Goal: Task Accomplishment & Management: Manage account settings

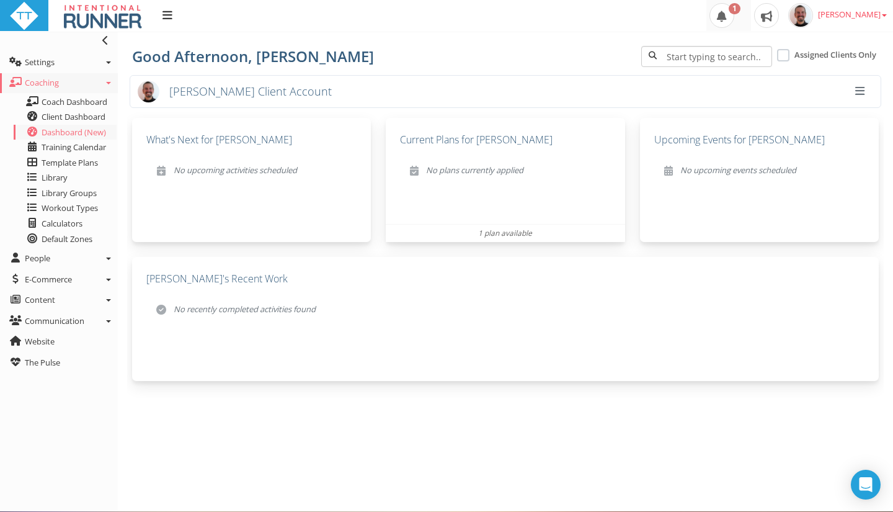
click at [734, 11] on span at bounding box center [721, 15] width 25 height 25
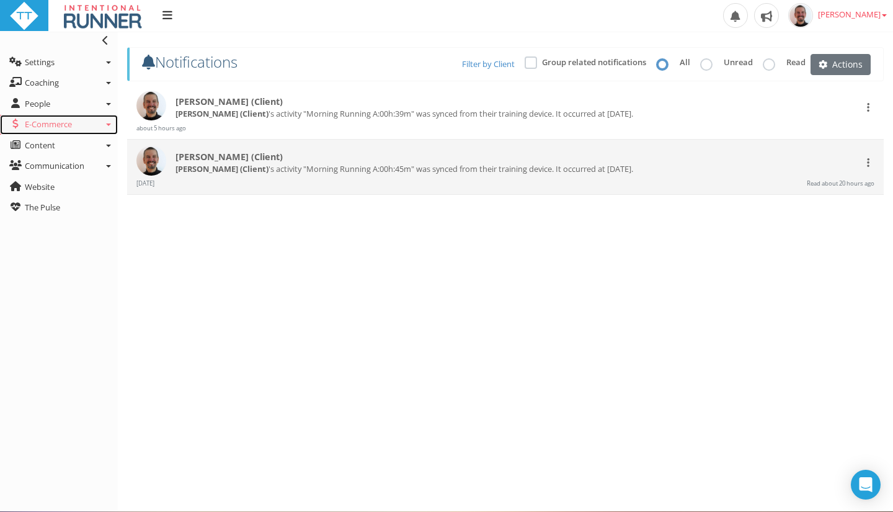
click at [71, 129] on span "E-Commerce" at bounding box center [48, 123] width 47 height 11
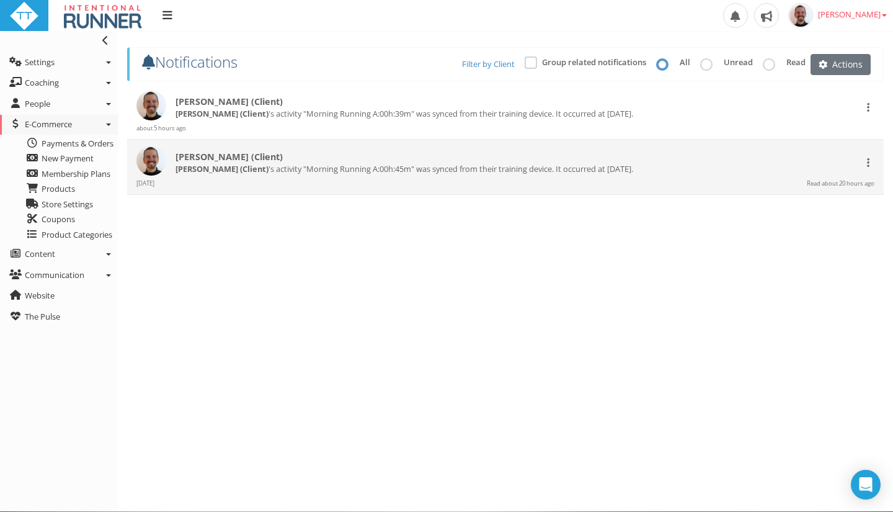
click at [56, 93] on ul "Toggle navigation Settings Platform Settings Client Settings Signup Settings Fe…" at bounding box center [59, 179] width 118 height 295
click at [56, 90] on link "Coaching" at bounding box center [59, 83] width 118 height 20
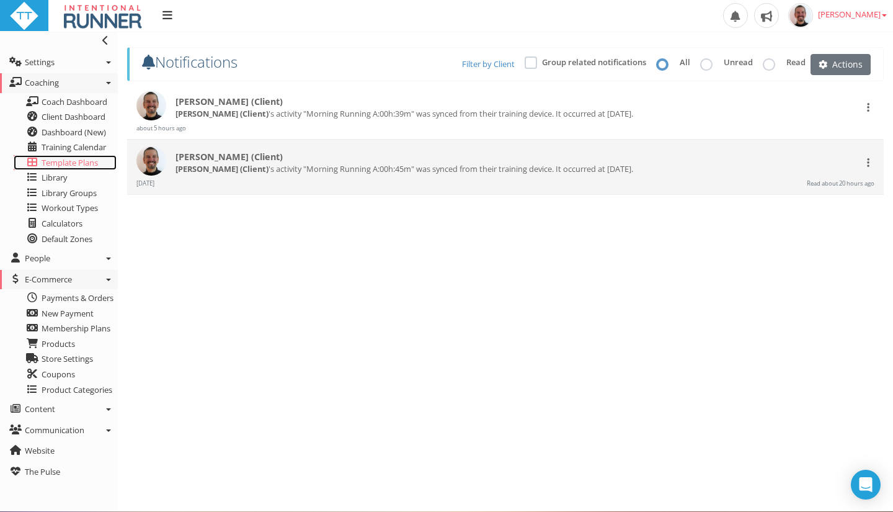
click at [77, 162] on span "Template Plans" at bounding box center [70, 162] width 56 height 11
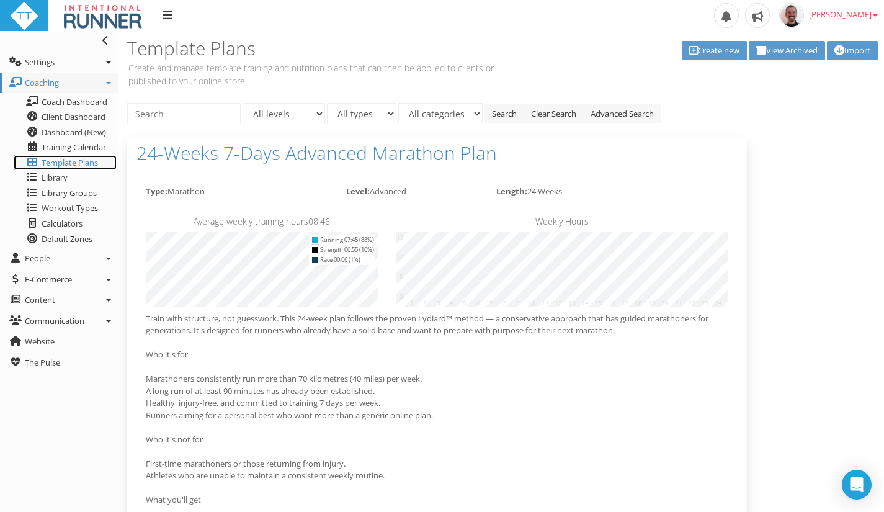
click at [53, 162] on span "Template Plans" at bounding box center [70, 162] width 56 height 11
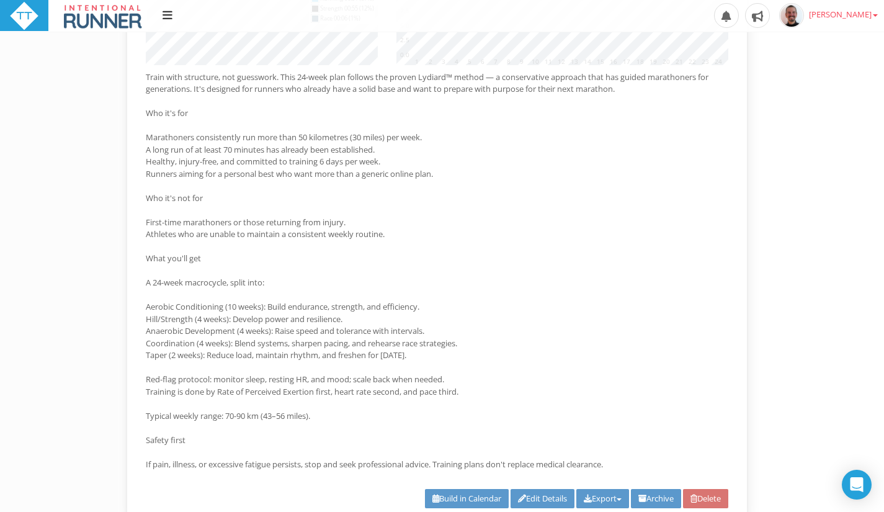
scroll to position [3139, 0]
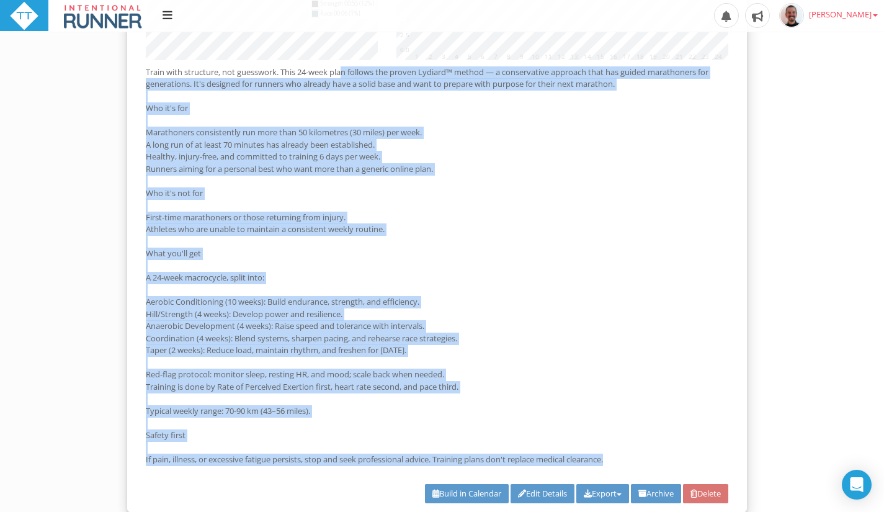
drag, startPoint x: 626, startPoint y: 459, endPoint x: 143, endPoint y: 73, distance: 618.2
click at [143, 73] on div "Train with structure, not guesswork. This 24-week plan follows the proven Lydia…" at bounding box center [436, 269] width 601 height 406
copy p "Train with structure, not guesswork. This 24-week plan follows the proven Lydia…"
click at [550, 492] on link "Edit Details" at bounding box center [542, 493] width 64 height 19
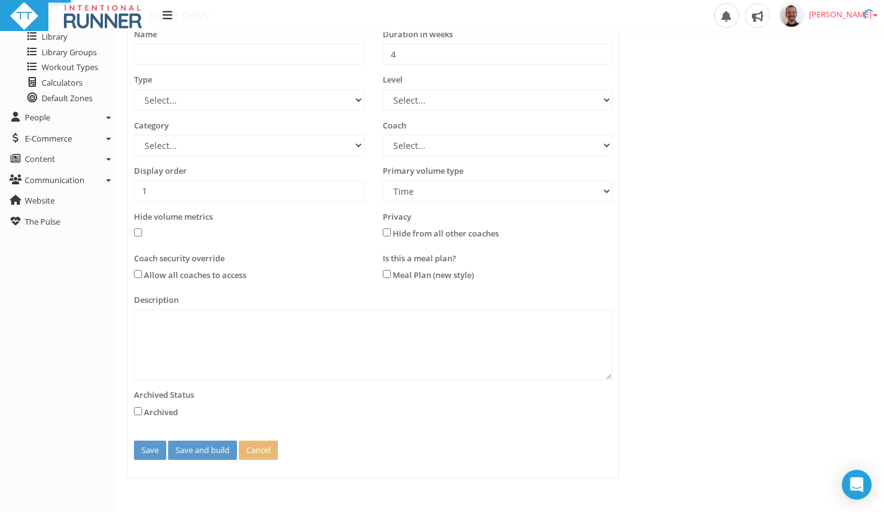
scroll to position [0, 0]
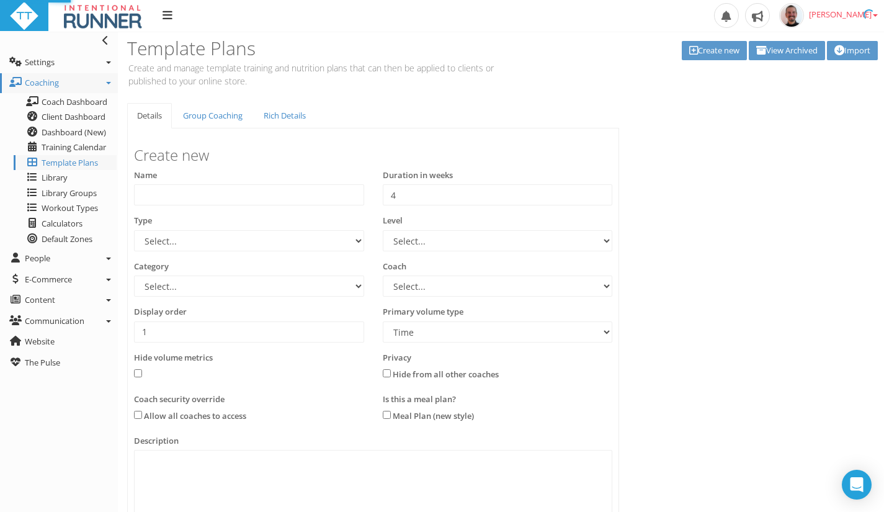
type input "24-Weeks 6-Days Intermediate Marathon Plan"
type input "24"
select select "e9f700ef-c7b0-454b-a1c4-b807a94b53fd"
select select "e8563d30-5faa-4b79-a4d6-0aa4b85e31fb"
select select "83dda298-cc14-45e7-8a93-a341a370ea63"
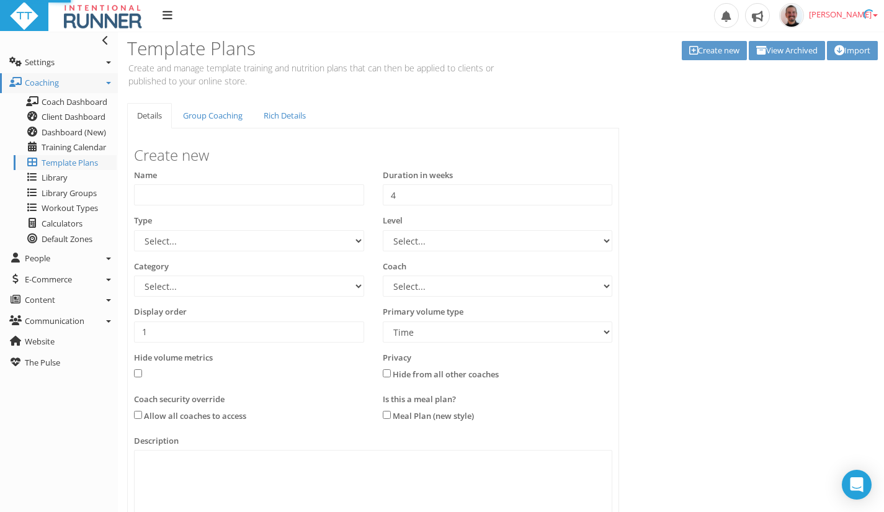
select select "8e01a150-34d1-4ba0-a989-bb0e31ace1ab"
type input "4"
select select "Distance"
type textarea "Train with structure, not guesswork. This 24-week plan follows the proven Lydia…"
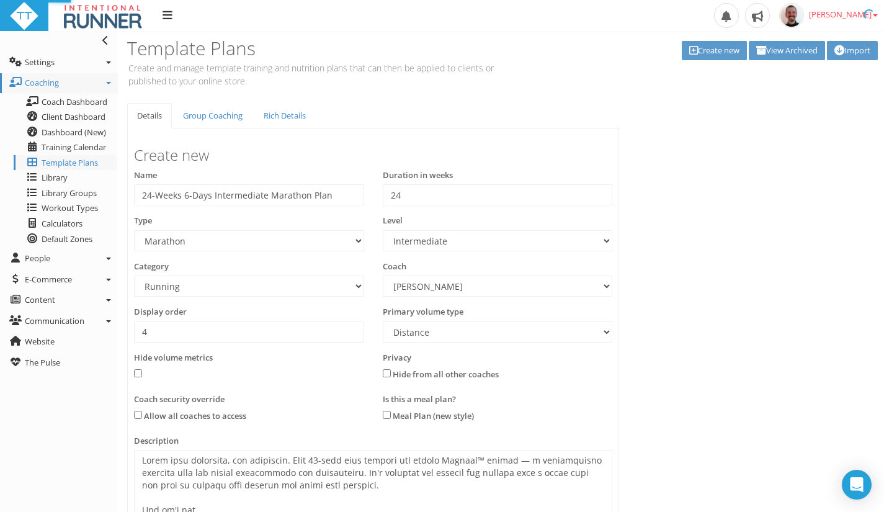
select select "e9f700ef-c7b0-454b-a1c4-b807a94b53fd"
select select "e8563d30-5faa-4b79-a4d6-0aa4b85e31fb"
select select "83dda298-cc14-45e7-8a93-a341a370ea63"
select select "8e01a150-34d1-4ba0-a989-bb0e31ace1ab"
select select "Distance"
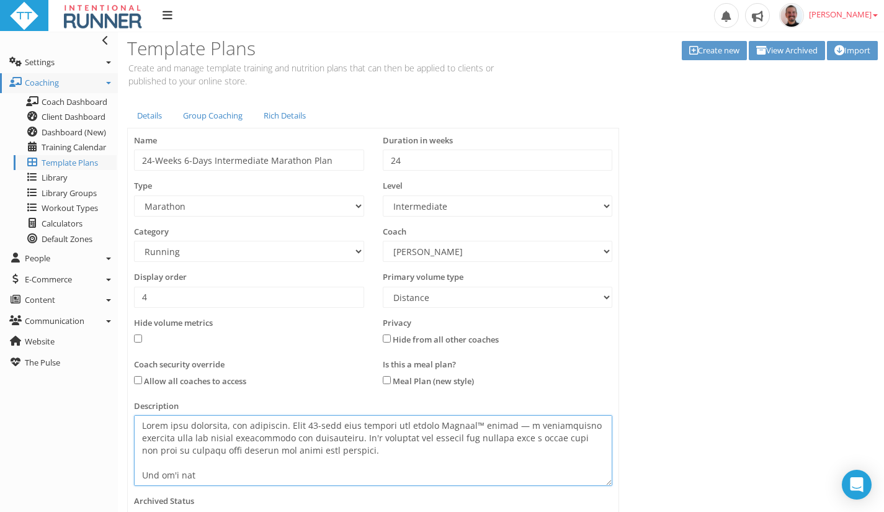
click at [260, 432] on textarea at bounding box center [373, 450] width 478 height 71
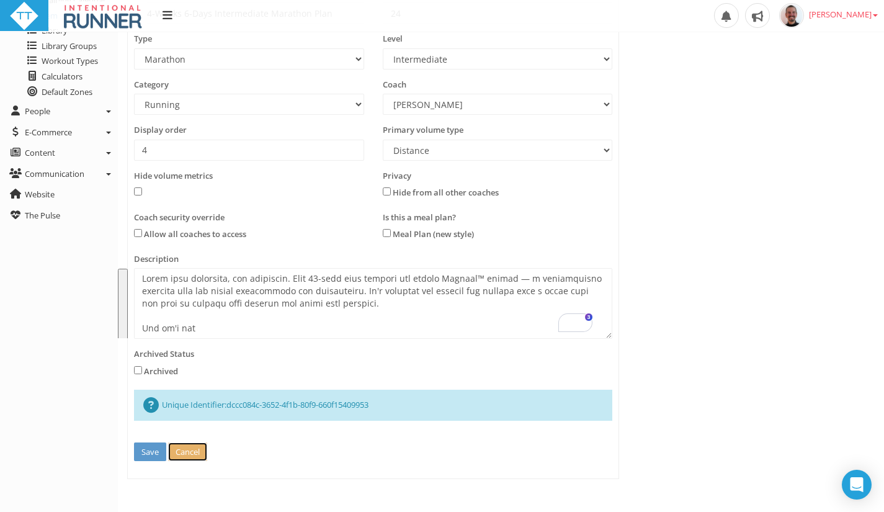
click at [189, 452] on button "Cancel" at bounding box center [187, 451] width 39 height 19
type input "4"
select select
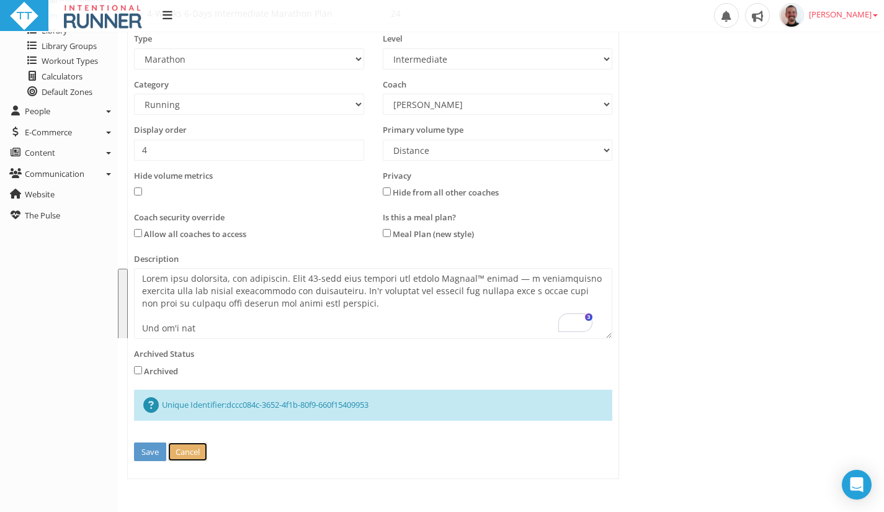
select select
type input "1"
select select "Time"
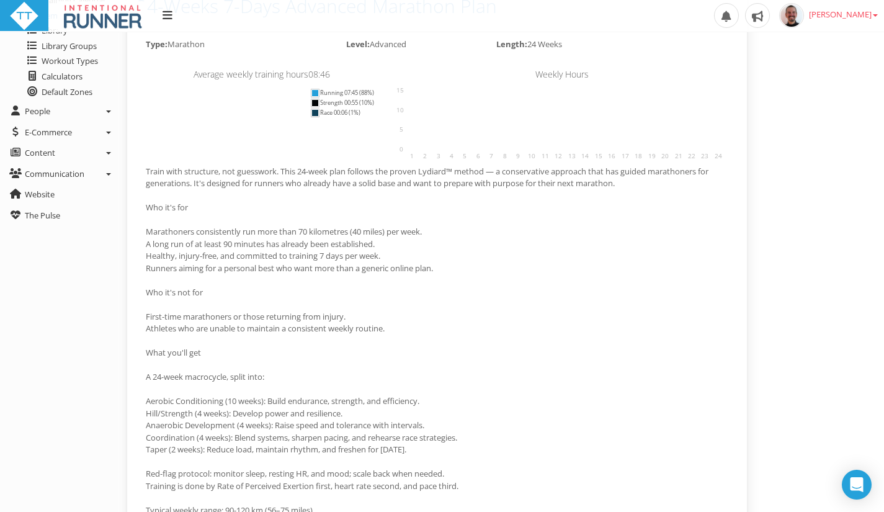
select select
select select "Time"
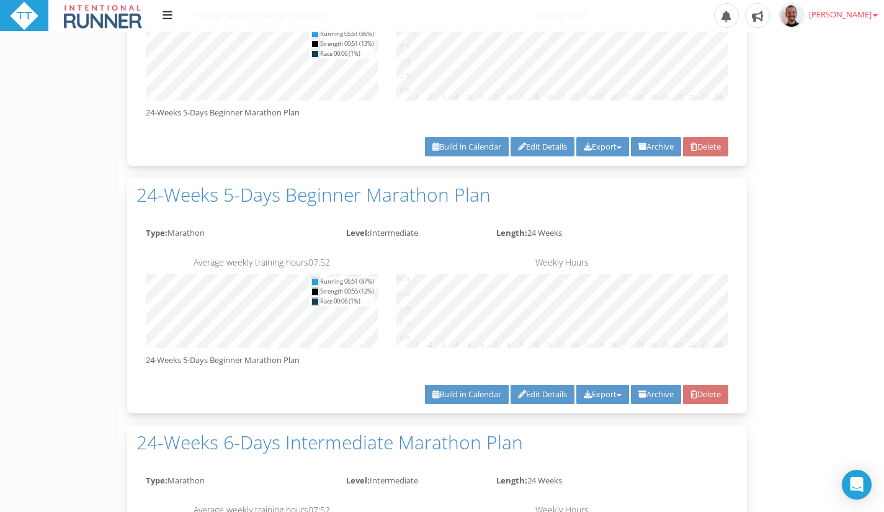
scroll to position [2628, 0]
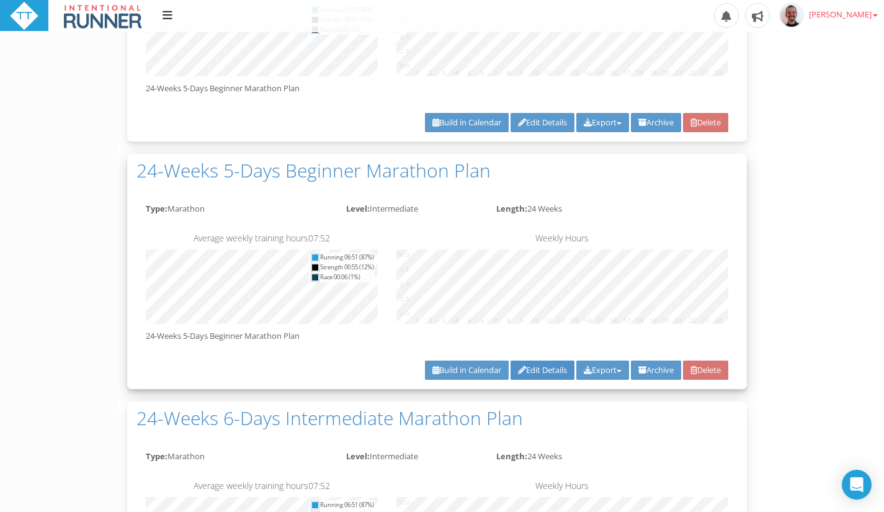
click at [541, 370] on link "Edit Details" at bounding box center [542, 369] width 64 height 19
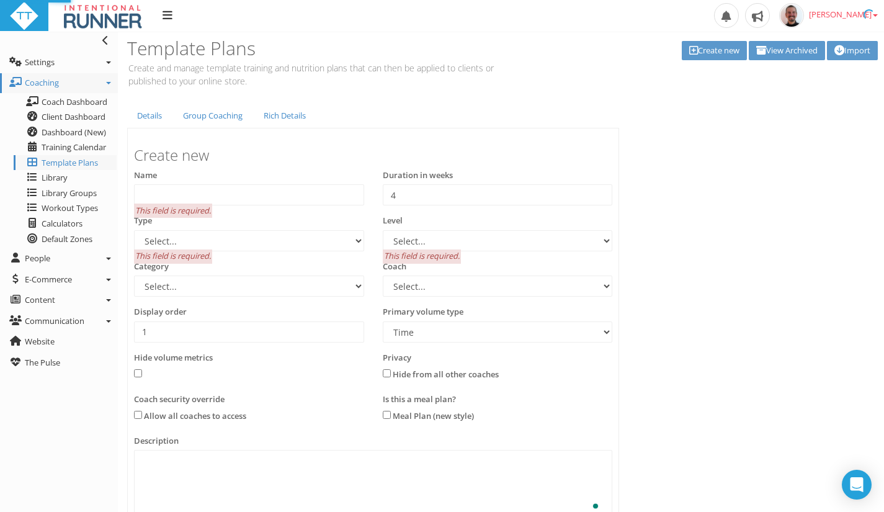
type input "24-Weeks 5-Days Beginner Marathon Plan"
type input "24"
select select "e9f700ef-c7b0-454b-a1c4-b807a94b53fd"
select select "e8563d30-5faa-4b79-a4d6-0aa4b85e31fb"
select select "83dda298-cc14-45e7-8a93-a341a370ea63"
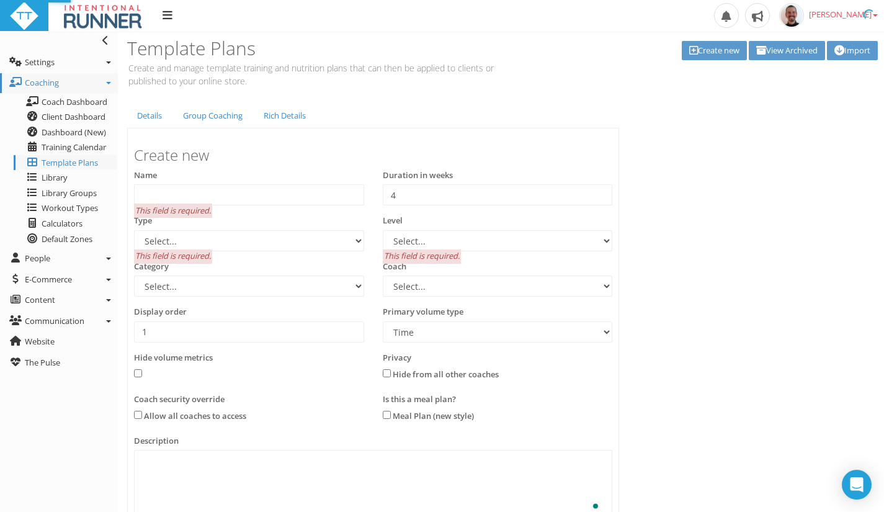
select select "8e01a150-34d1-4ba0-a989-bb0e31ace1ab"
type input "4"
select select "Distance"
type textarea "24-Weeks 5-Days Beginner Marathon Plan"
select select "e9f700ef-c7b0-454b-a1c4-b807a94b53fd"
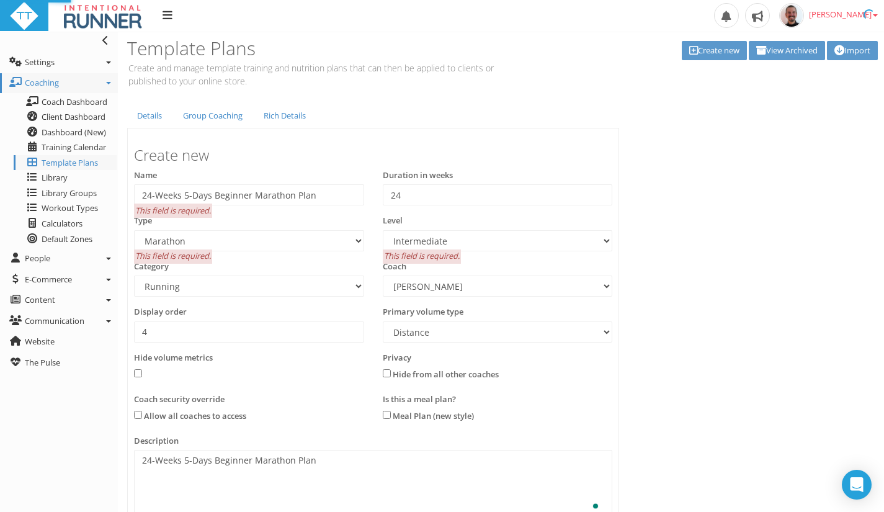
select select "e8563d30-5faa-4b79-a4d6-0aa4b85e31fb"
select select "83dda298-cc14-45e7-8a93-a341a370ea63"
select select "8e01a150-34d1-4ba0-a989-bb0e31ace1ab"
select select "Distance"
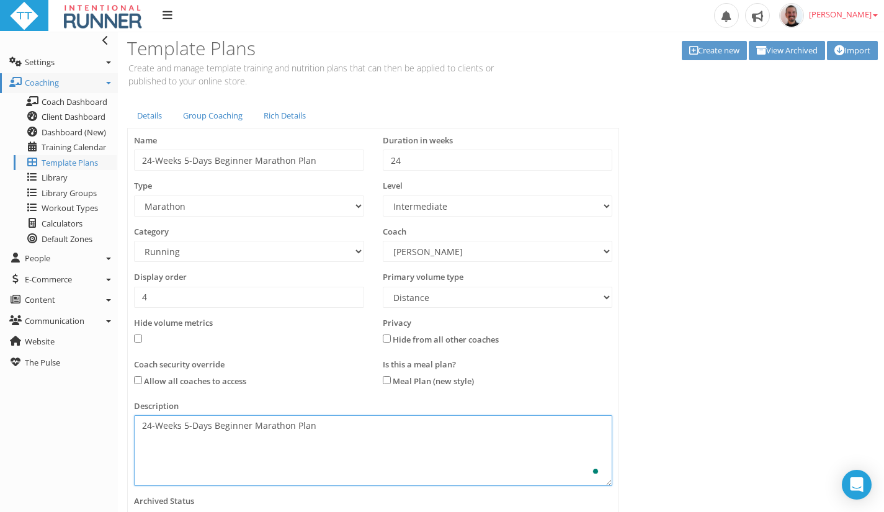
click at [280, 429] on textarea "24-Weeks 5-Days Beginner Marathon Plan" at bounding box center [373, 450] width 478 height 71
paste textarea "Train with structure, not guesswork. This 24-week plan follows the proven Lydia…"
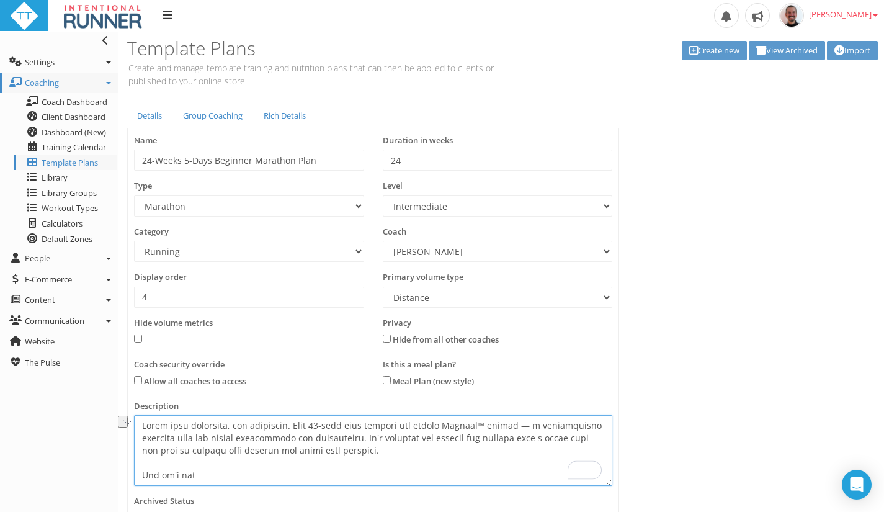
scroll to position [368, 0]
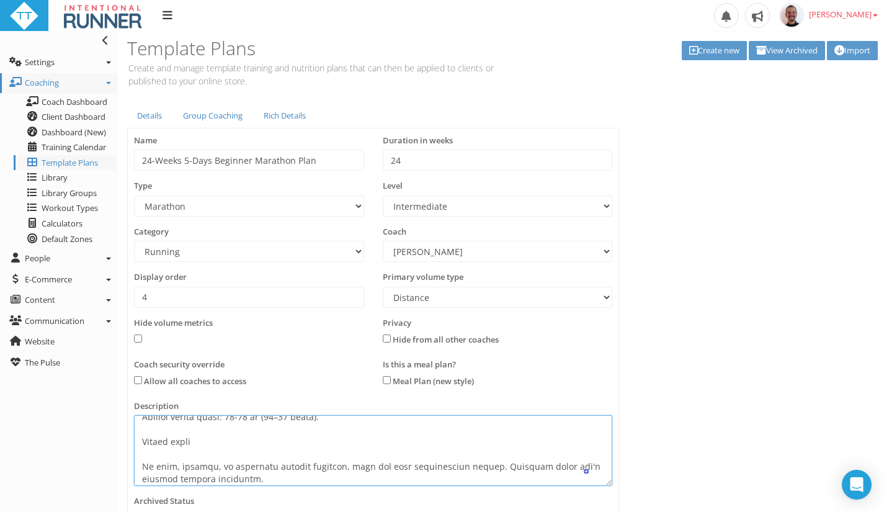
type textarea "Train with structure, not guesswork. This 24-week plan follows the proven Lydia…"
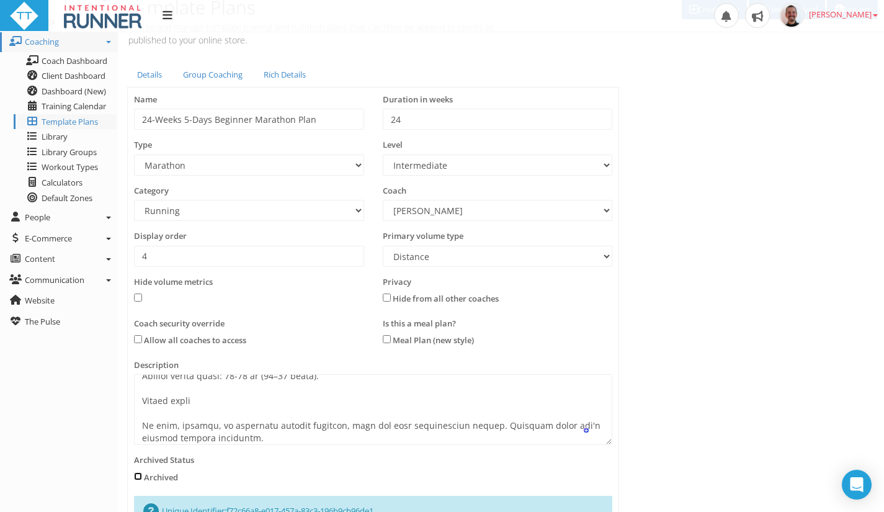
scroll to position [0, 0]
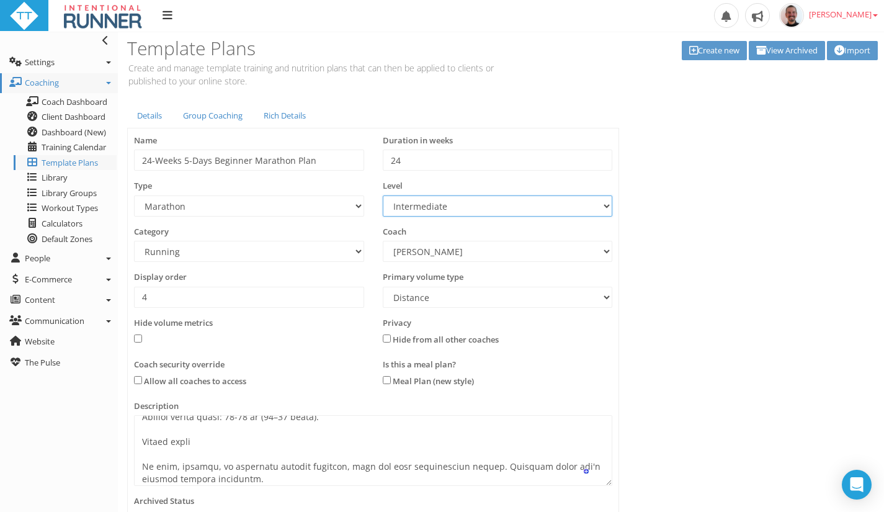
click at [446, 205] on select "Select... Advanced Any Beginner Beginner/Intermediate Intermediate Intermediate…" at bounding box center [498, 205] width 230 height 21
select select "b3cec207-dbfe-46fc-ab9c-c4f430f91ad8"
click at [383, 195] on select "Select... Advanced Any Beginner Beginner/Intermediate Intermediate Intermediate…" at bounding box center [498, 205] width 230 height 21
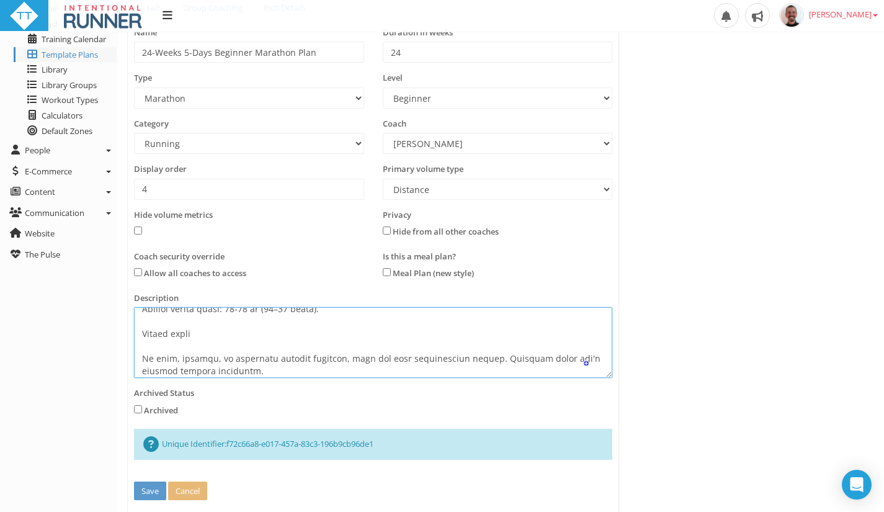
click at [409, 328] on textarea at bounding box center [373, 342] width 478 height 71
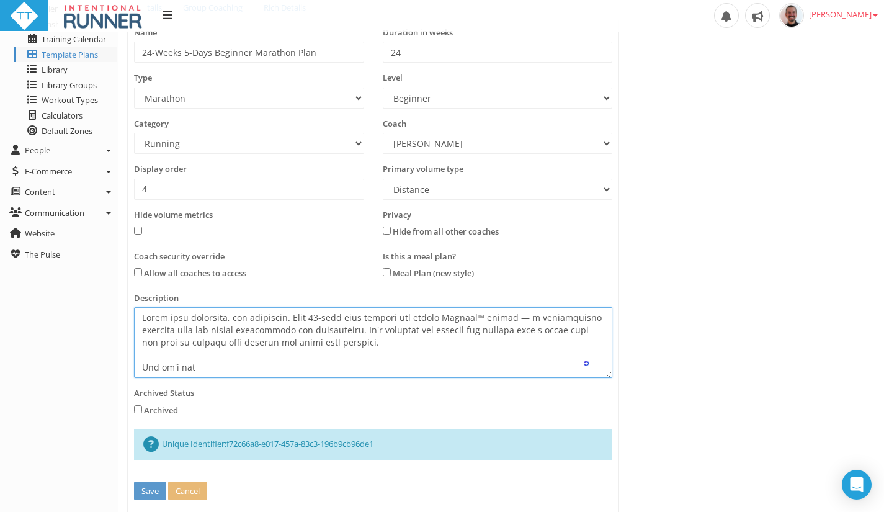
scroll to position [0, 0]
click at [386, 342] on textarea at bounding box center [373, 342] width 478 height 71
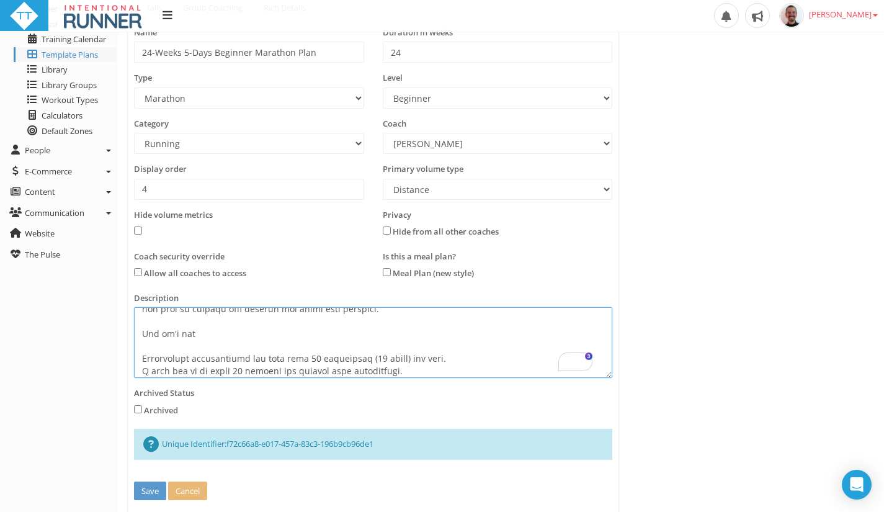
click at [178, 352] on textarea at bounding box center [373, 342] width 478 height 71
click at [174, 353] on textarea at bounding box center [373, 342] width 478 height 71
click at [369, 359] on textarea at bounding box center [373, 342] width 478 height 71
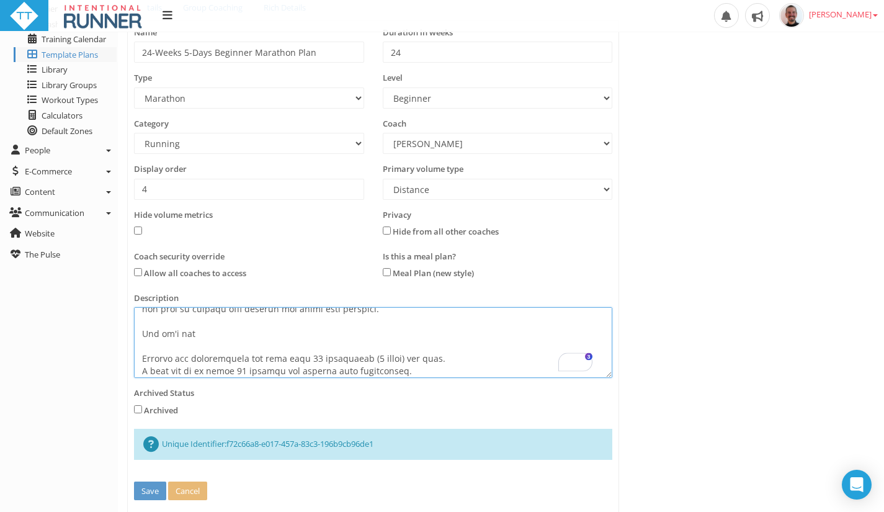
click at [234, 368] on textarea at bounding box center [373, 342] width 478 height 71
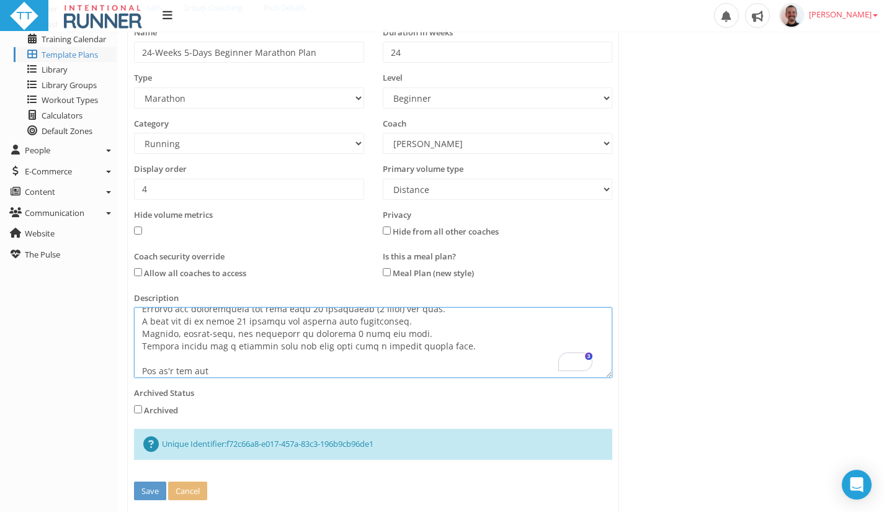
click at [335, 335] on textarea at bounding box center [373, 342] width 478 height 71
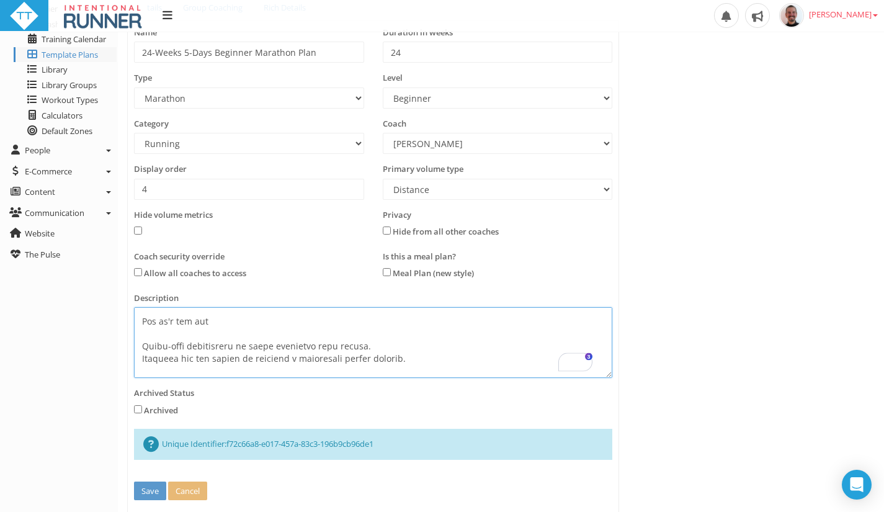
click at [367, 347] on textarea at bounding box center [373, 342] width 478 height 71
drag, startPoint x: 252, startPoint y: 346, endPoint x: 136, endPoint y: 352, distance: 116.1
click at [136, 352] on textarea at bounding box center [373, 342] width 478 height 71
click at [361, 349] on textarea at bounding box center [373, 342] width 478 height 71
drag, startPoint x: 385, startPoint y: 347, endPoint x: 130, endPoint y: 329, distance: 255.5
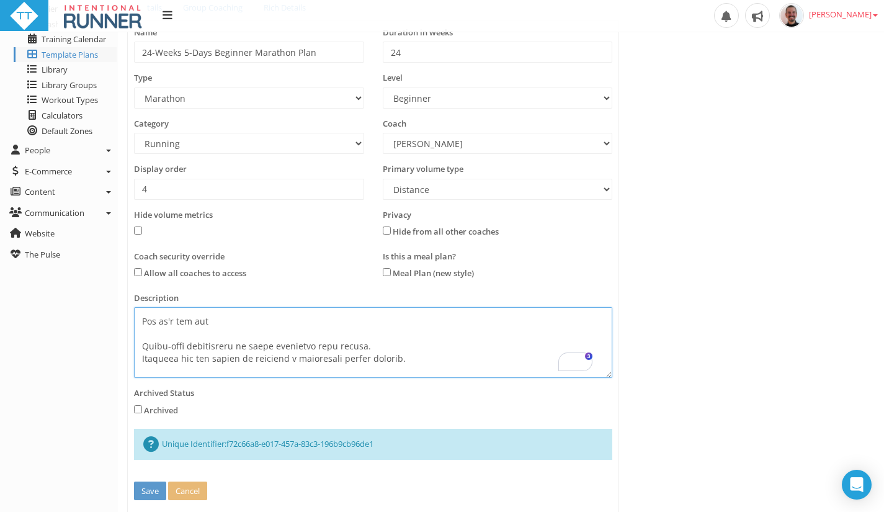
click at [130, 329] on div "Description" at bounding box center [373, 340] width 497 height 96
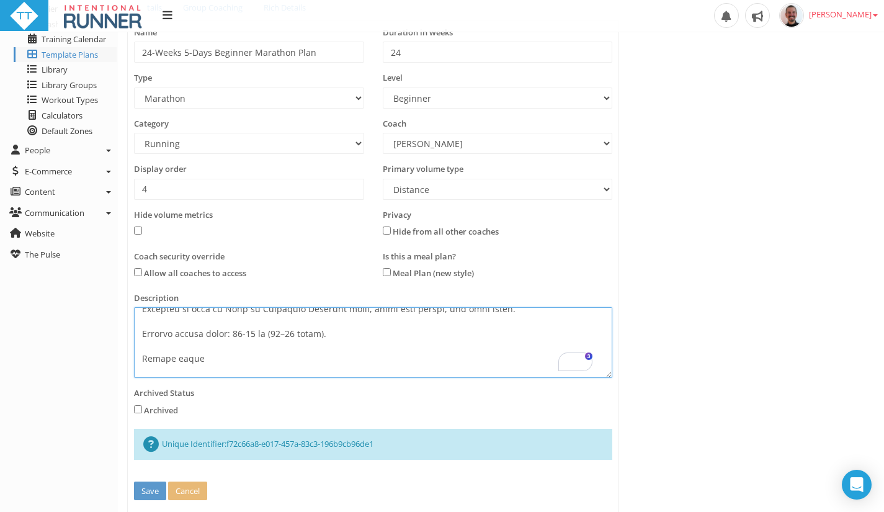
click at [233, 331] on textarea at bounding box center [373, 342] width 478 height 71
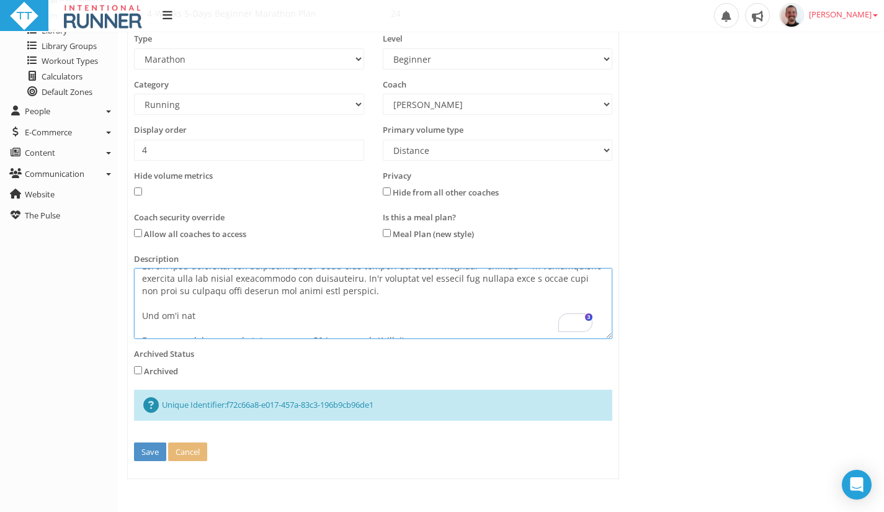
type textarea "Train with structure, not guesswork. This 24-week plan follows the proven Lydia…"
click at [144, 452] on button "Save" at bounding box center [150, 451] width 32 height 19
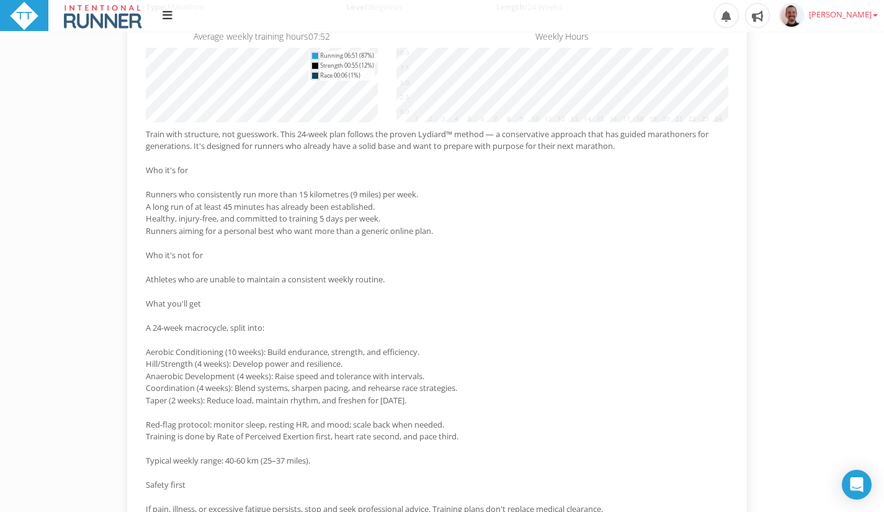
click at [90, 393] on aside "Toggle navigation Settings Platform Settings Client Settings Signup Settings Fe…" at bounding box center [59, 473] width 118 height 6542
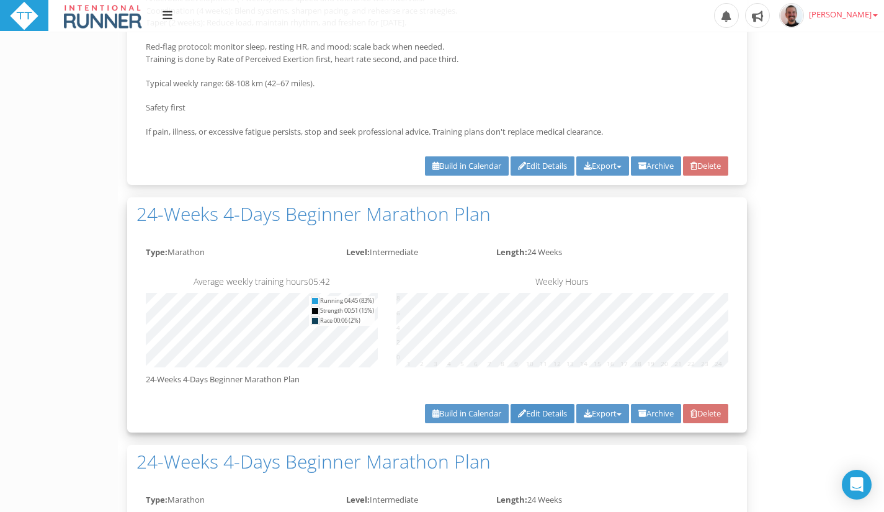
click at [523, 414] on link "Edit Details" at bounding box center [542, 413] width 64 height 19
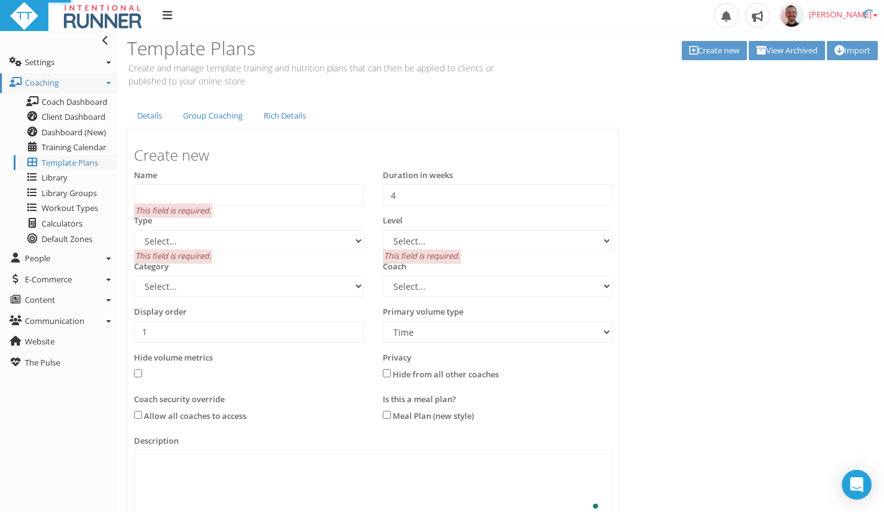
type input "24-Weeks 4-Days Beginner Marathon Plan"
type input "24"
select select "e9f700ef-c7b0-454b-a1c4-b807a94b53fd"
select select "e8563d30-5faa-4b79-a4d6-0aa4b85e31fb"
select select "83dda298-cc14-45e7-8a93-a341a370ea63"
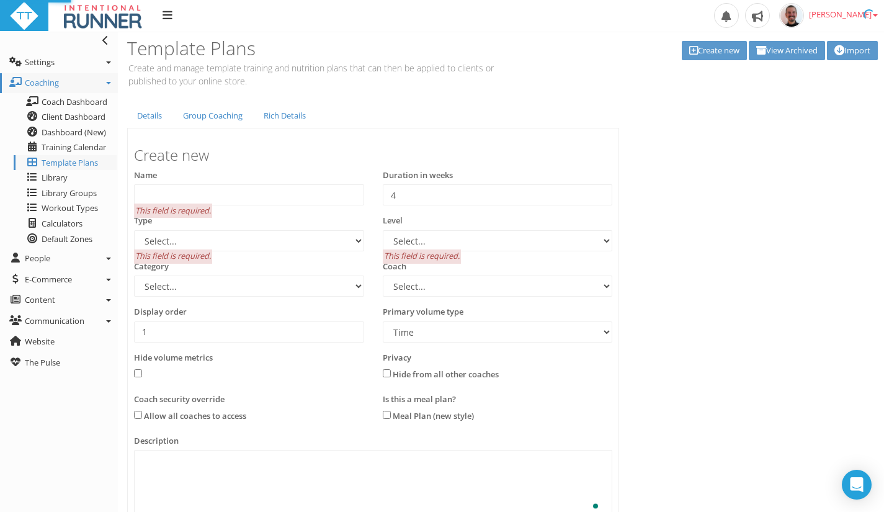
select select "8e01a150-34d1-4ba0-a989-bb0e31ace1ab"
type input "4"
select select "Distance"
type textarea "24-Weeks 4-Days Beginner Marathon Plan"
select select "e9f700ef-c7b0-454b-a1c4-b807a94b53fd"
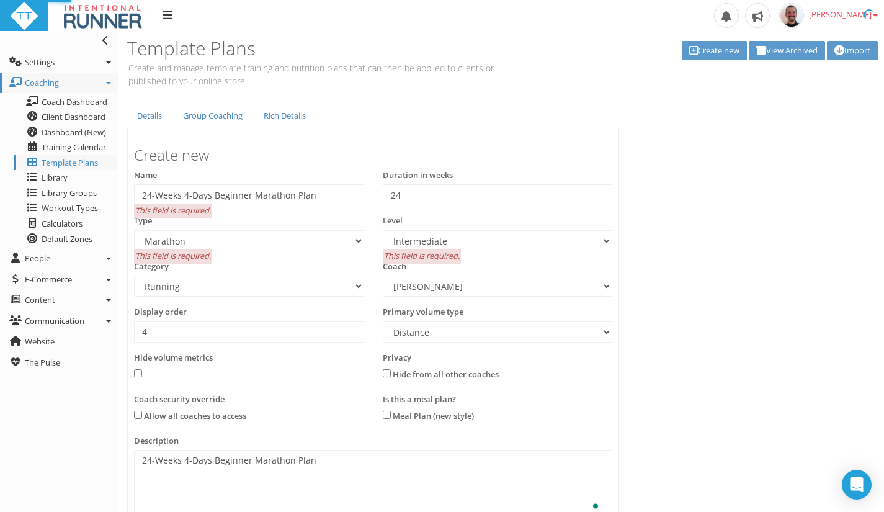
select select "e8563d30-5faa-4b79-a4d6-0aa4b85e31fb"
select select "83dda298-cc14-45e7-8a93-a341a370ea63"
select select "8e01a150-34d1-4ba0-a989-bb0e31ace1ab"
select select "Distance"
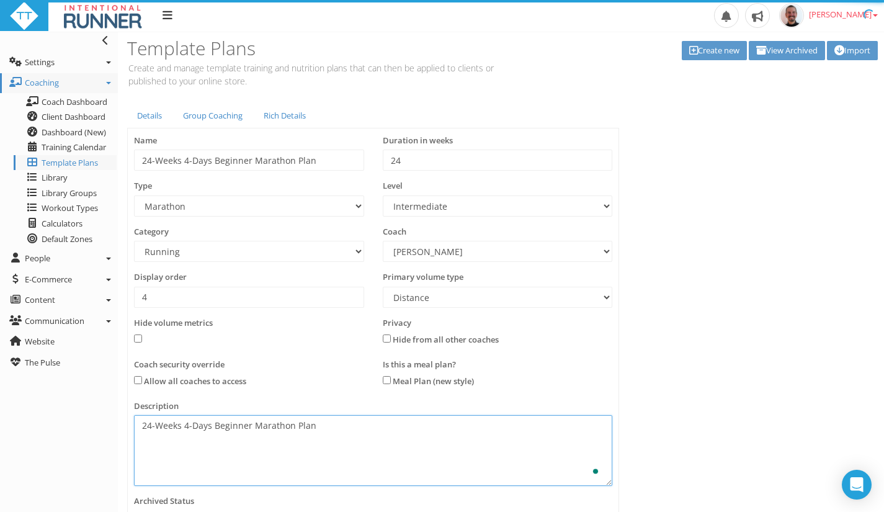
click at [344, 460] on textarea "24-Weeks 4-Days Beginner Marathon Plan" at bounding box center [373, 450] width 478 height 71
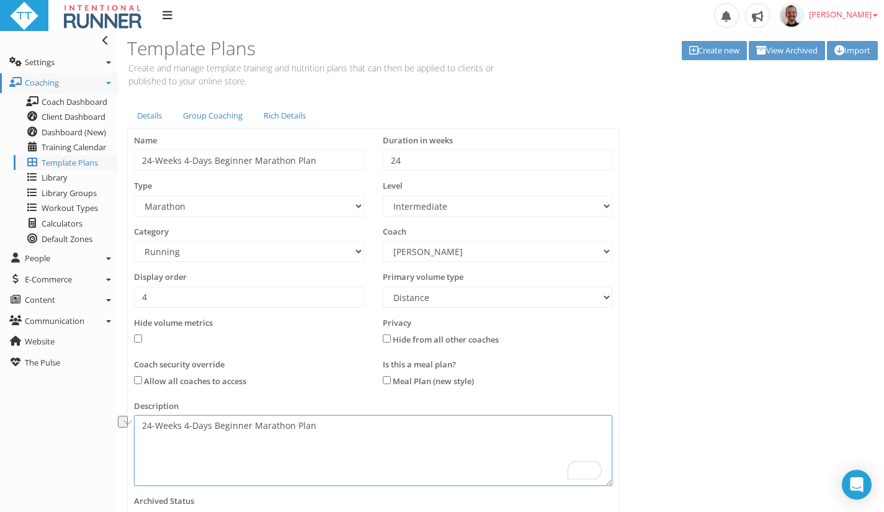
drag, startPoint x: 413, startPoint y: 424, endPoint x: 139, endPoint y: 380, distance: 277.7
click at [139, 380] on div "Create new Name 24-Weeks 4-Days Beginner Marathon Plan Duration in weeks 24 24 …" at bounding box center [373, 336] width 478 height 402
paste textarea "Train with structure, not guesswork. This 24-week plan follows the proven Lydia…"
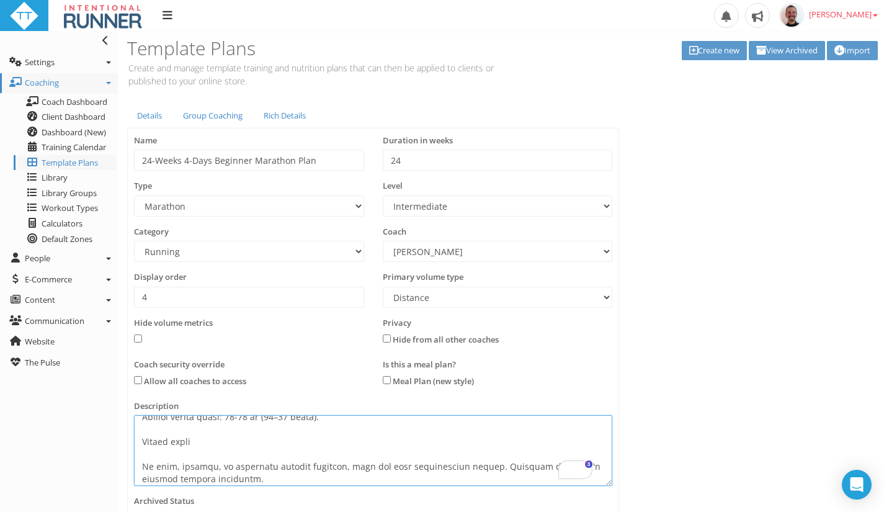
type textarea "Train with structure, not guesswork. This 24-week plan follows the proven Lydia…"
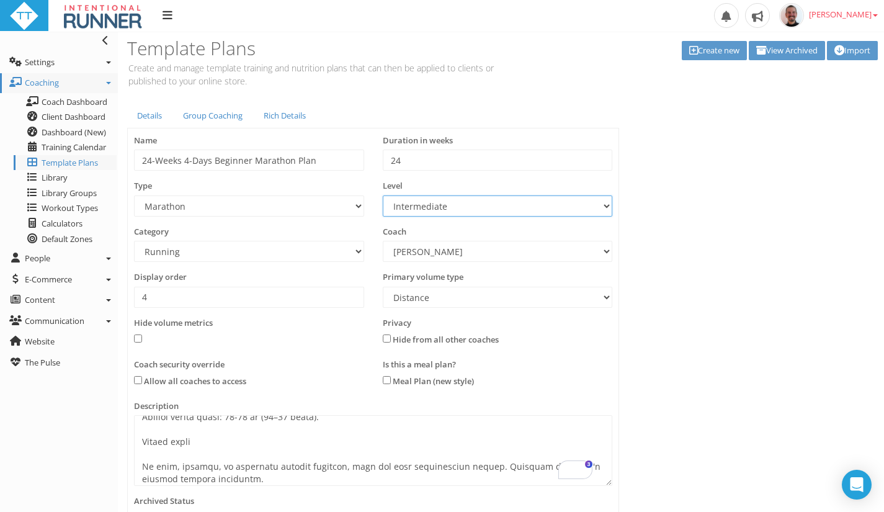
click at [444, 205] on select "Select... Advanced Any Beginner Beginner/Intermediate Intermediate Intermediate…" at bounding box center [498, 205] width 230 height 21
select select "b3cec207-dbfe-46fc-ab9c-c4f430f91ad8"
click at [383, 195] on select "Select... Advanced Any Beginner Beginner/Intermediate Intermediate Intermediate…" at bounding box center [498, 205] width 230 height 21
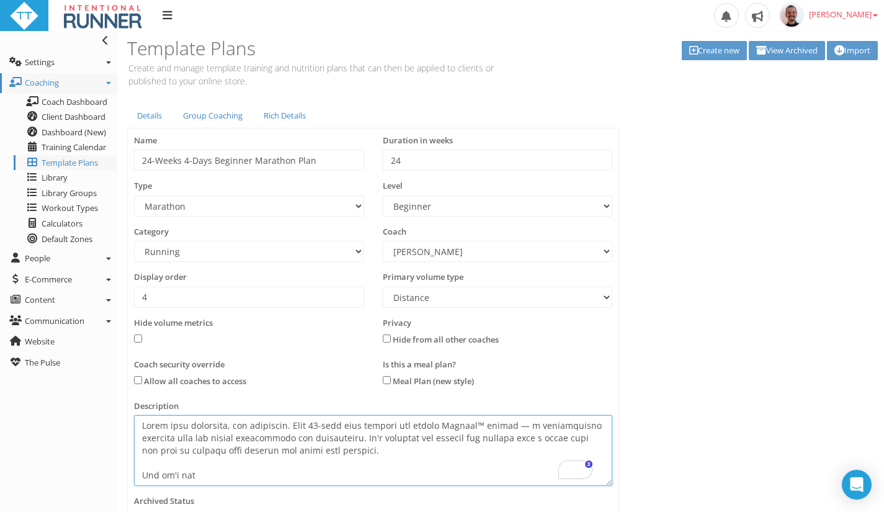
click at [422, 467] on textarea at bounding box center [373, 450] width 478 height 71
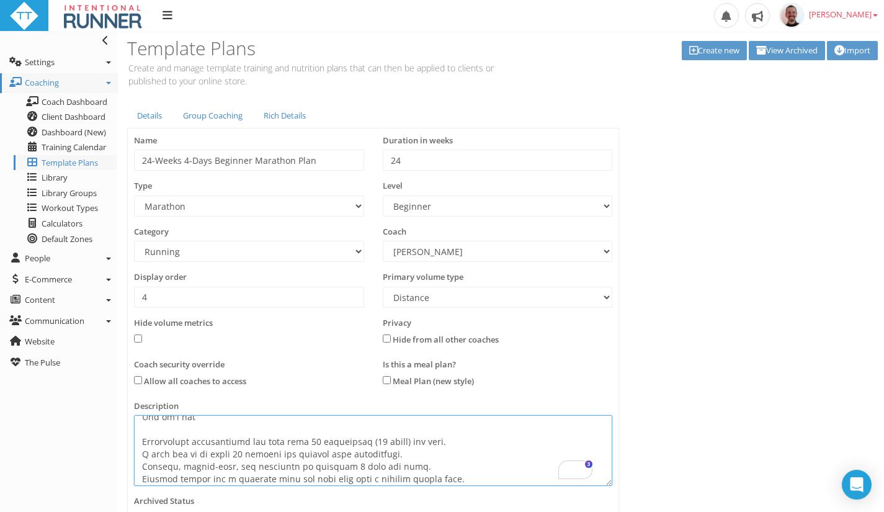
drag, startPoint x: 308, startPoint y: 442, endPoint x: 220, endPoint y: 442, distance: 87.4
click at [220, 442] on textarea at bounding box center [373, 450] width 478 height 71
click at [166, 442] on textarea at bounding box center [373, 450] width 478 height 71
click at [230, 455] on textarea at bounding box center [373, 450] width 478 height 71
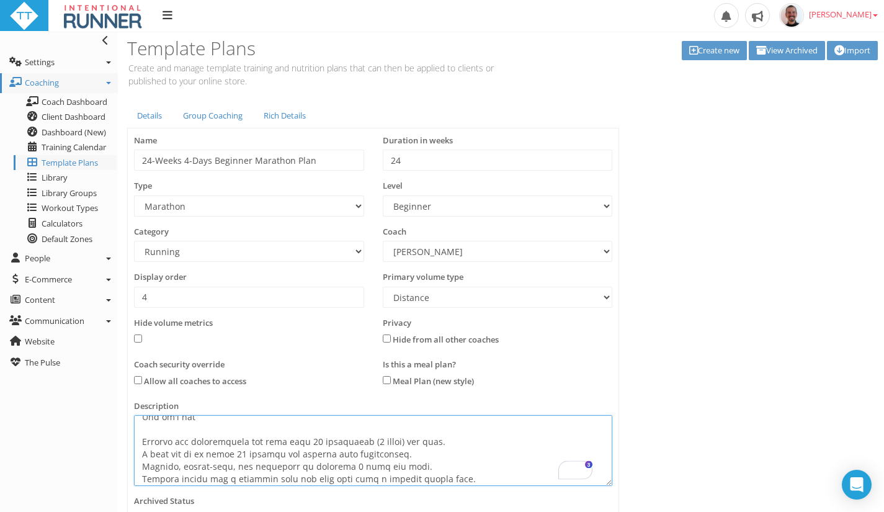
click at [336, 464] on textarea at bounding box center [373, 450] width 478 height 71
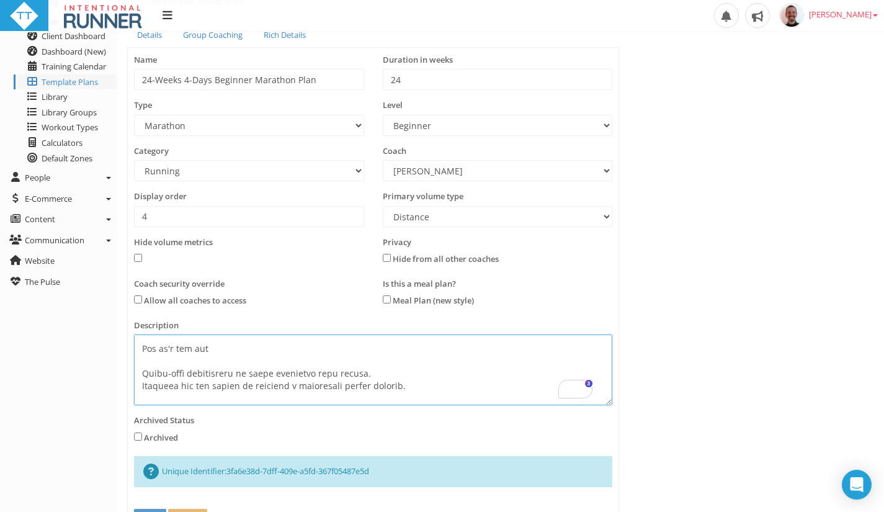
drag, startPoint x: 380, startPoint y: 371, endPoint x: 120, endPoint y: 375, distance: 259.2
click at [120, 375] on div "Details Group Coaching Rich Details Create new Name 24-Weeks 4-Days Beginner Ma…" at bounding box center [373, 283] width 510 height 523
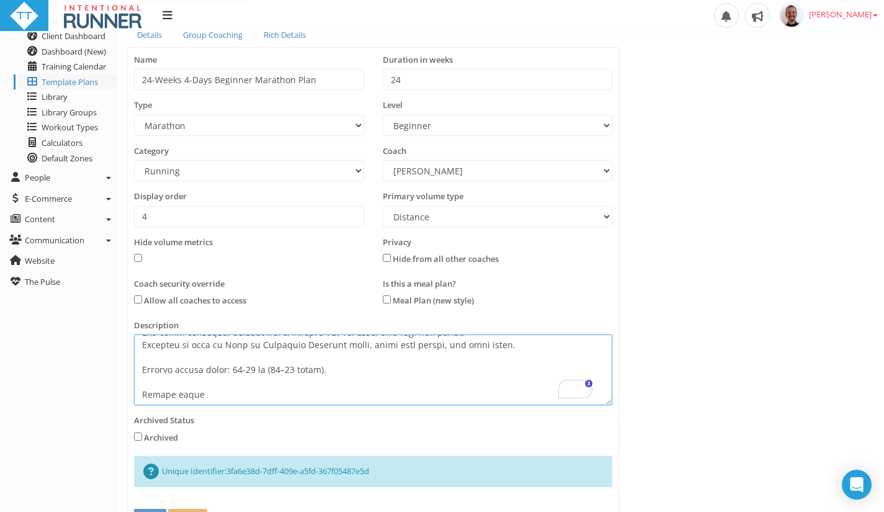
click at [233, 368] on textarea at bounding box center [373, 369] width 478 height 71
click at [290, 370] on textarea at bounding box center [373, 369] width 478 height 71
drag, startPoint x: 290, startPoint y: 370, endPoint x: 305, endPoint y: 306, distance: 66.2
click at [290, 342] on textarea at bounding box center [373, 369] width 478 height 71
click at [277, 367] on textarea at bounding box center [373, 369] width 478 height 71
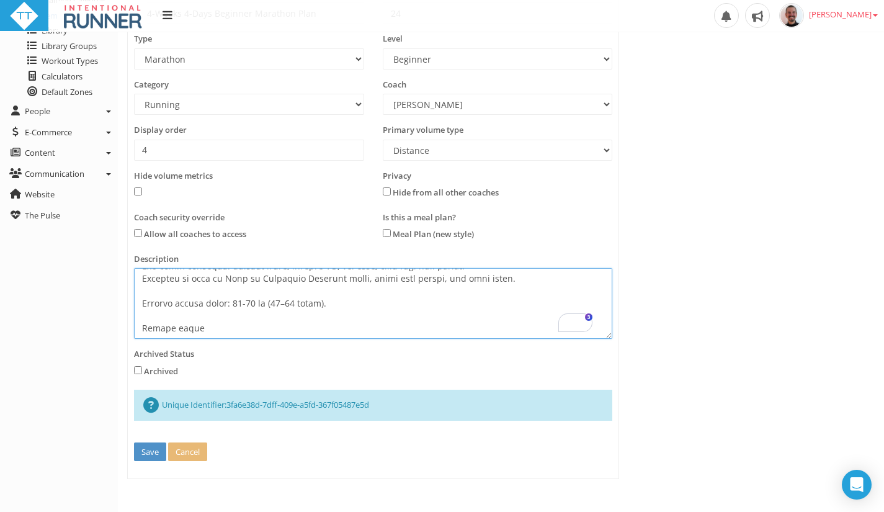
type textarea "Train with structure, not guesswork. This 24-week plan follows the proven Lydia…"
click at [153, 450] on button "Save" at bounding box center [150, 451] width 32 height 19
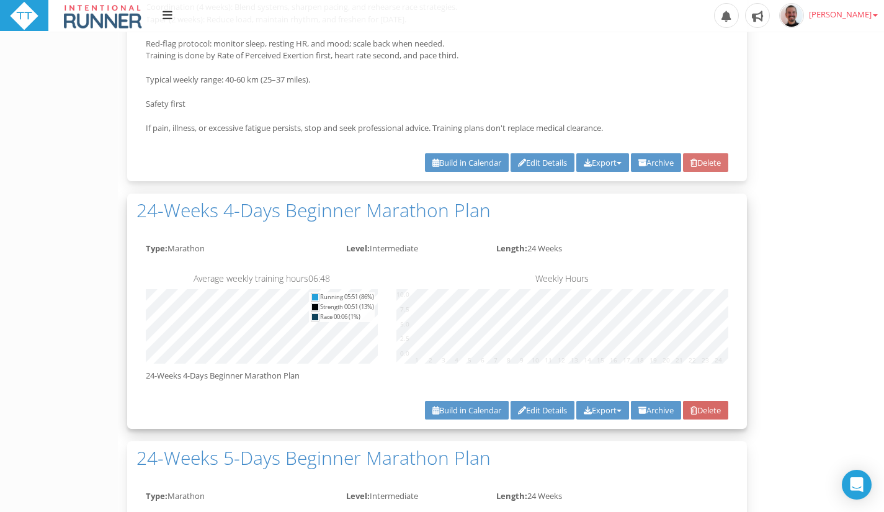
click at [708, 408] on link "Delete" at bounding box center [705, 410] width 45 height 19
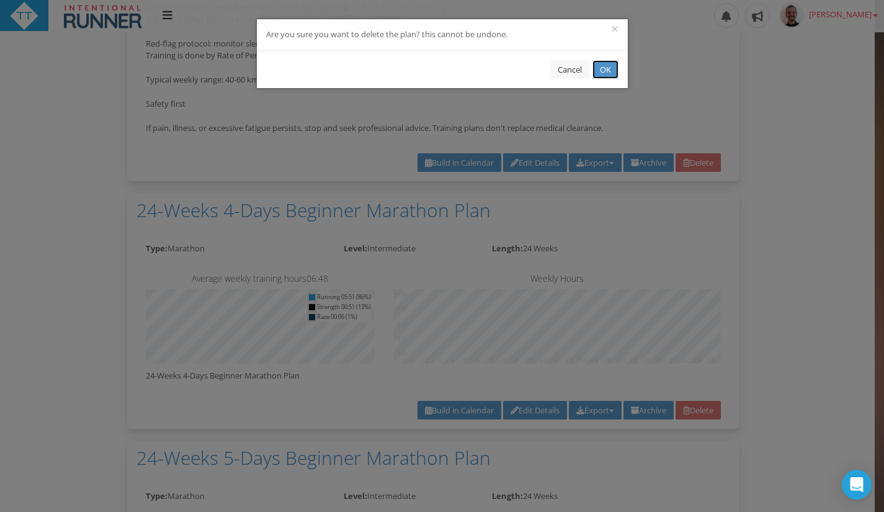
click at [608, 68] on button "OK" at bounding box center [605, 69] width 26 height 19
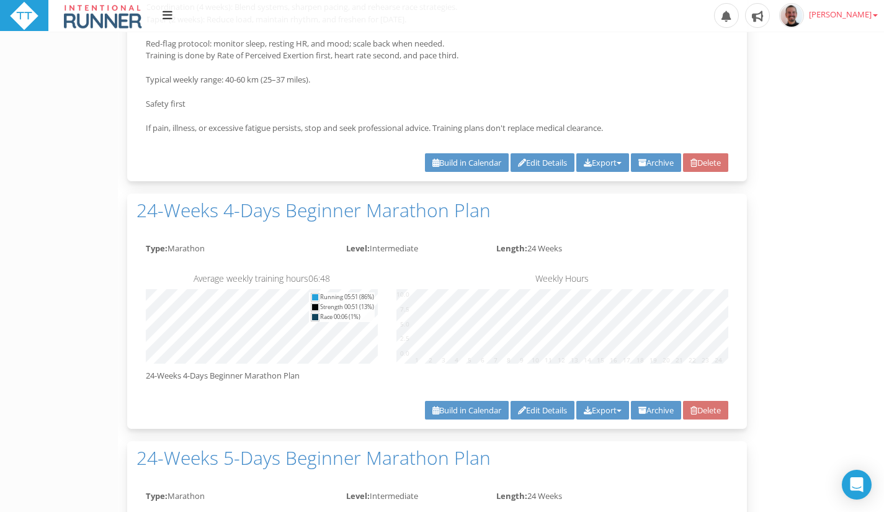
scroll to position [2020, 0]
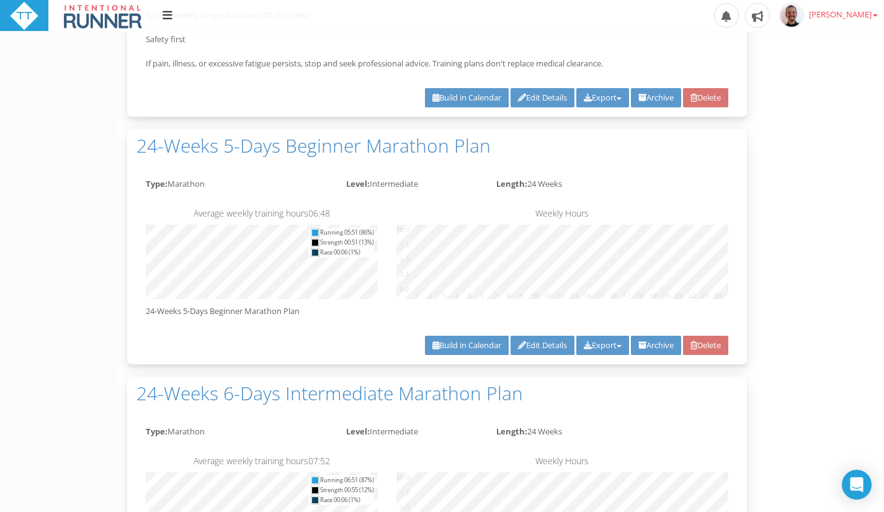
scroll to position [3177, 0]
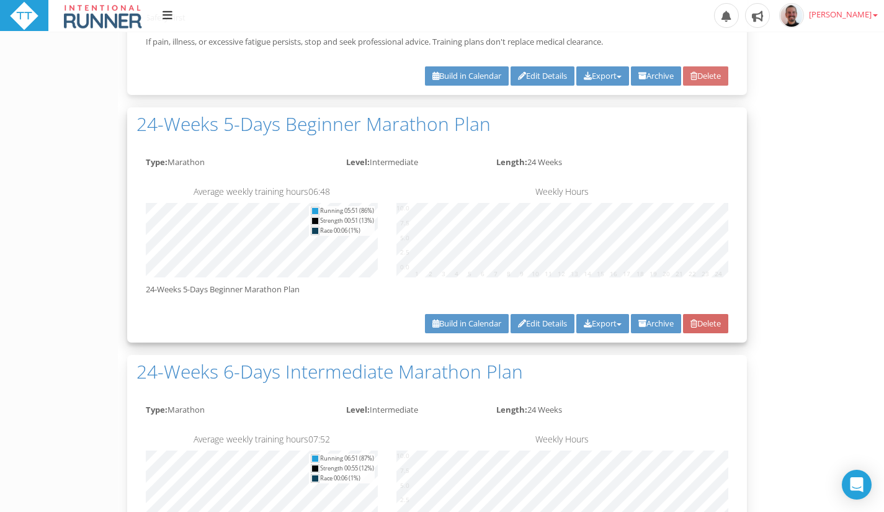
click at [715, 320] on link "Delete" at bounding box center [705, 323] width 45 height 19
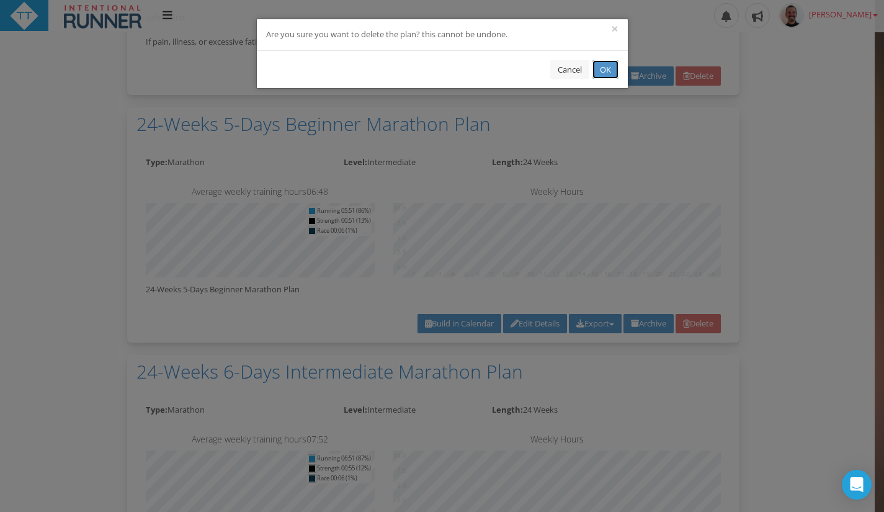
click at [611, 70] on button "OK" at bounding box center [605, 69] width 26 height 19
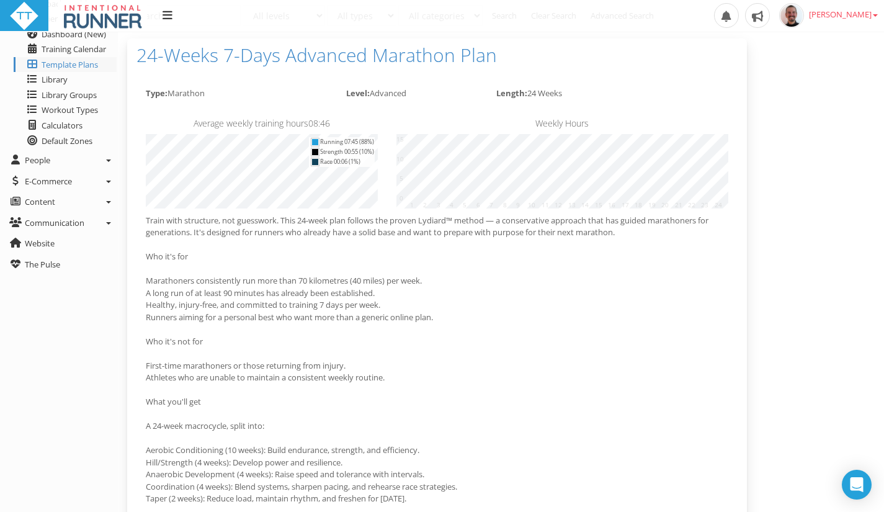
scroll to position [0, 0]
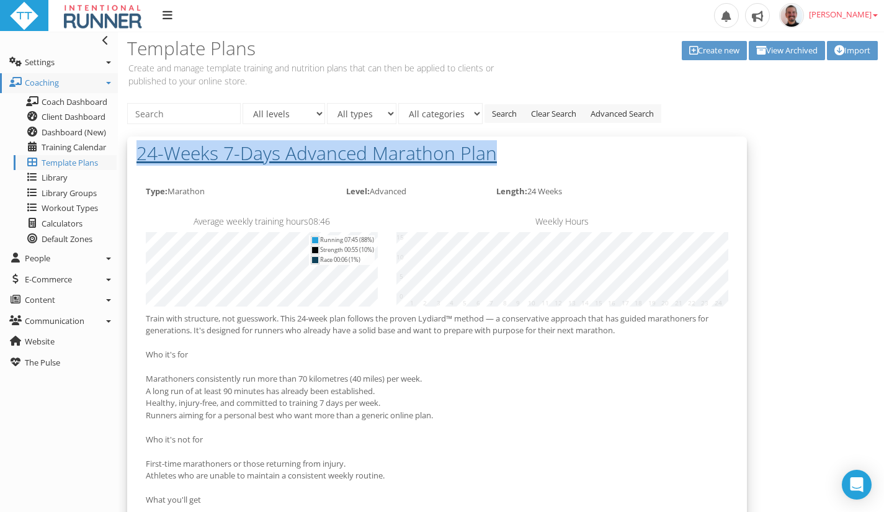
drag, startPoint x: 130, startPoint y: 146, endPoint x: 495, endPoint y: 162, distance: 365.6
click at [495, 162] on div "24-Weeks 7-Days Advanced Marathon Plan" at bounding box center [437, 156] width 620 height 40
copy h2 "24-Weeks 7-Days Advanced Marathon Plan"
